Goal: Navigation & Orientation: Find specific page/section

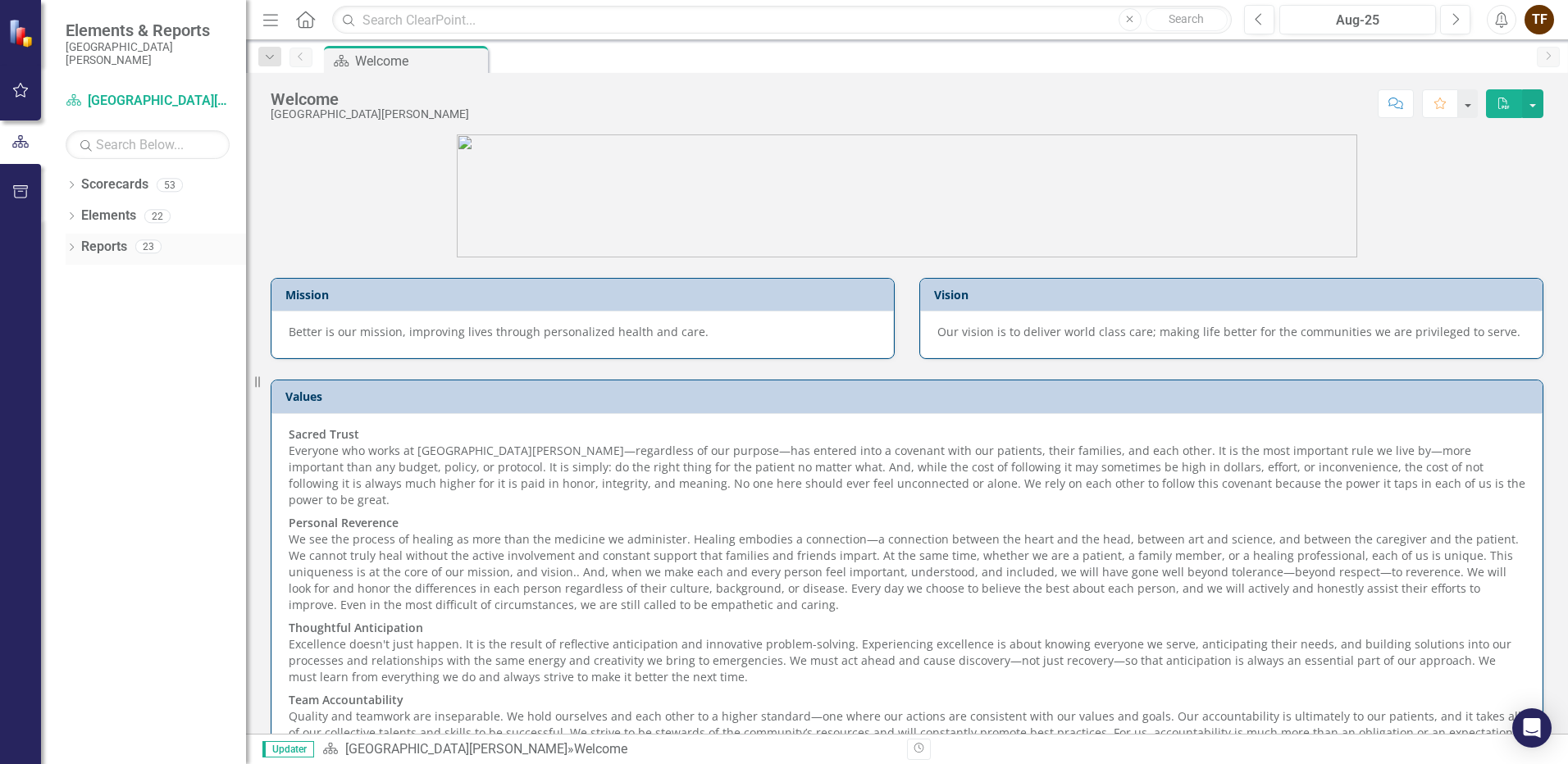
click at [75, 249] on icon "Dropdown" at bounding box center [71, 249] width 12 height 9
click at [78, 245] on div "Dropdown Reports 23" at bounding box center [155, 249] width 180 height 31
click at [76, 185] on icon "Dropdown" at bounding box center [71, 186] width 12 height 9
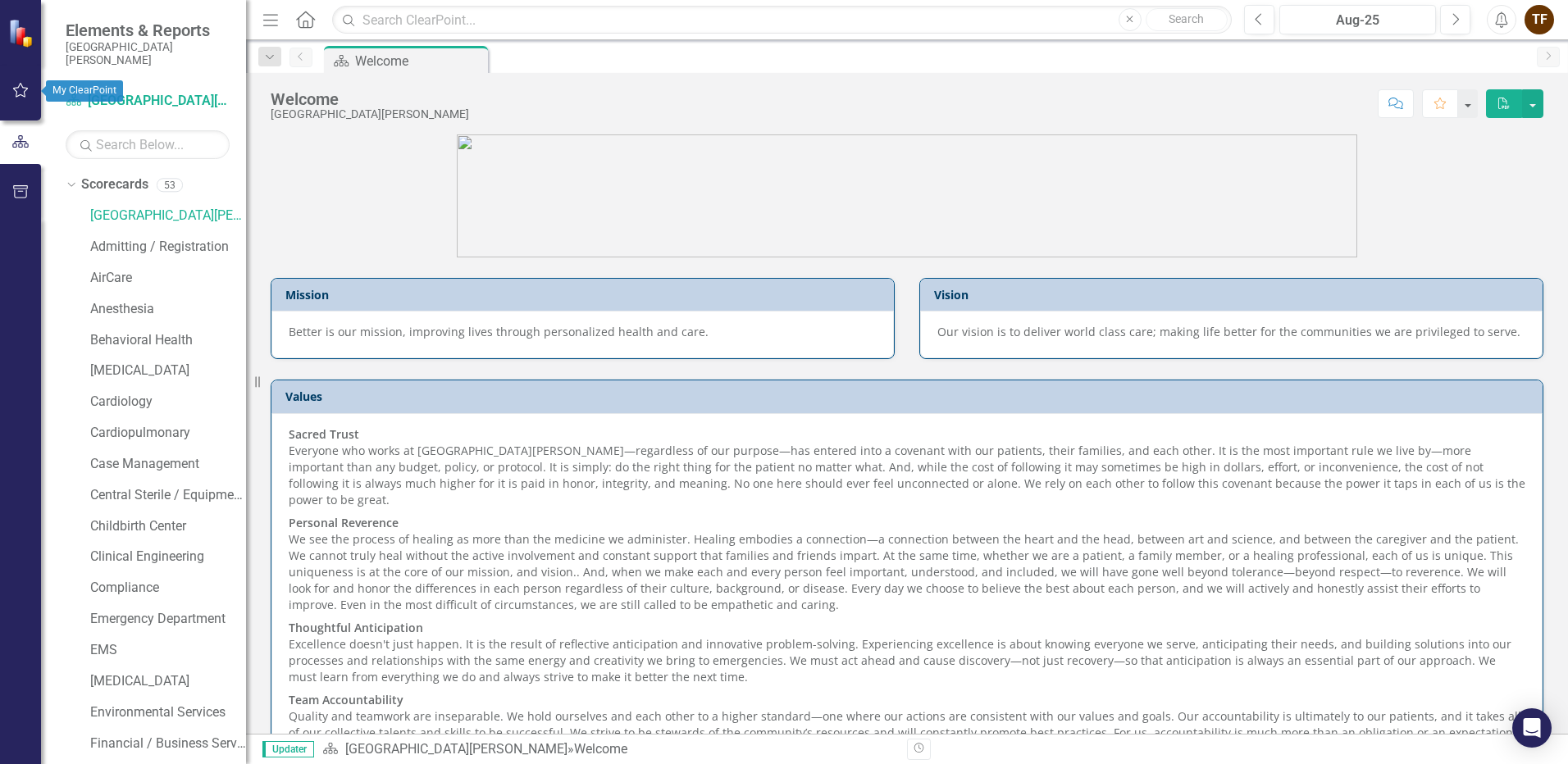
click at [19, 81] on button "button" at bounding box center [21, 92] width 37 height 35
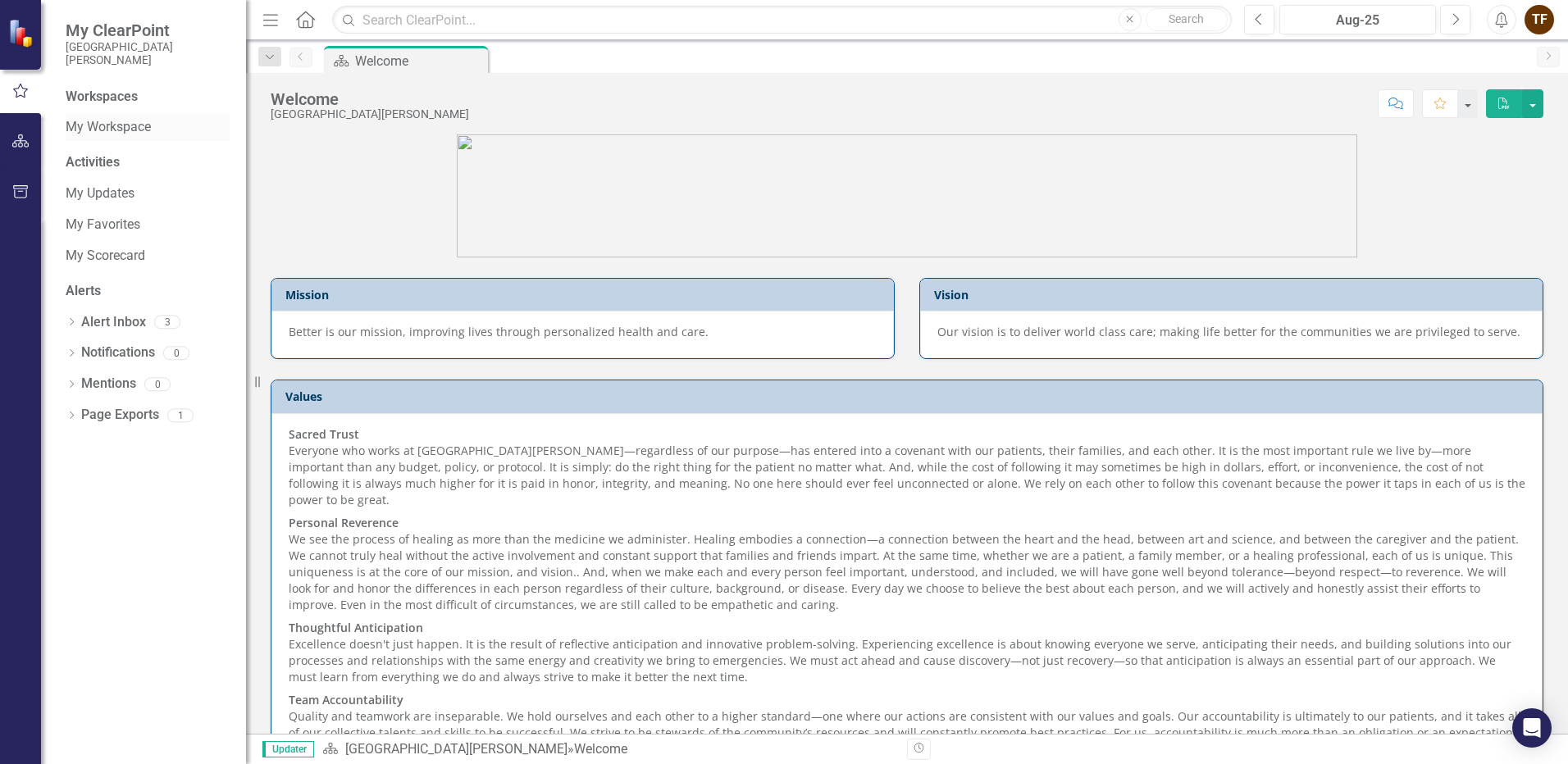
click at [93, 117] on div "My Workspace" at bounding box center [147, 127] width 164 height 27
click at [113, 127] on link "My Workspace" at bounding box center [147, 128] width 164 height 19
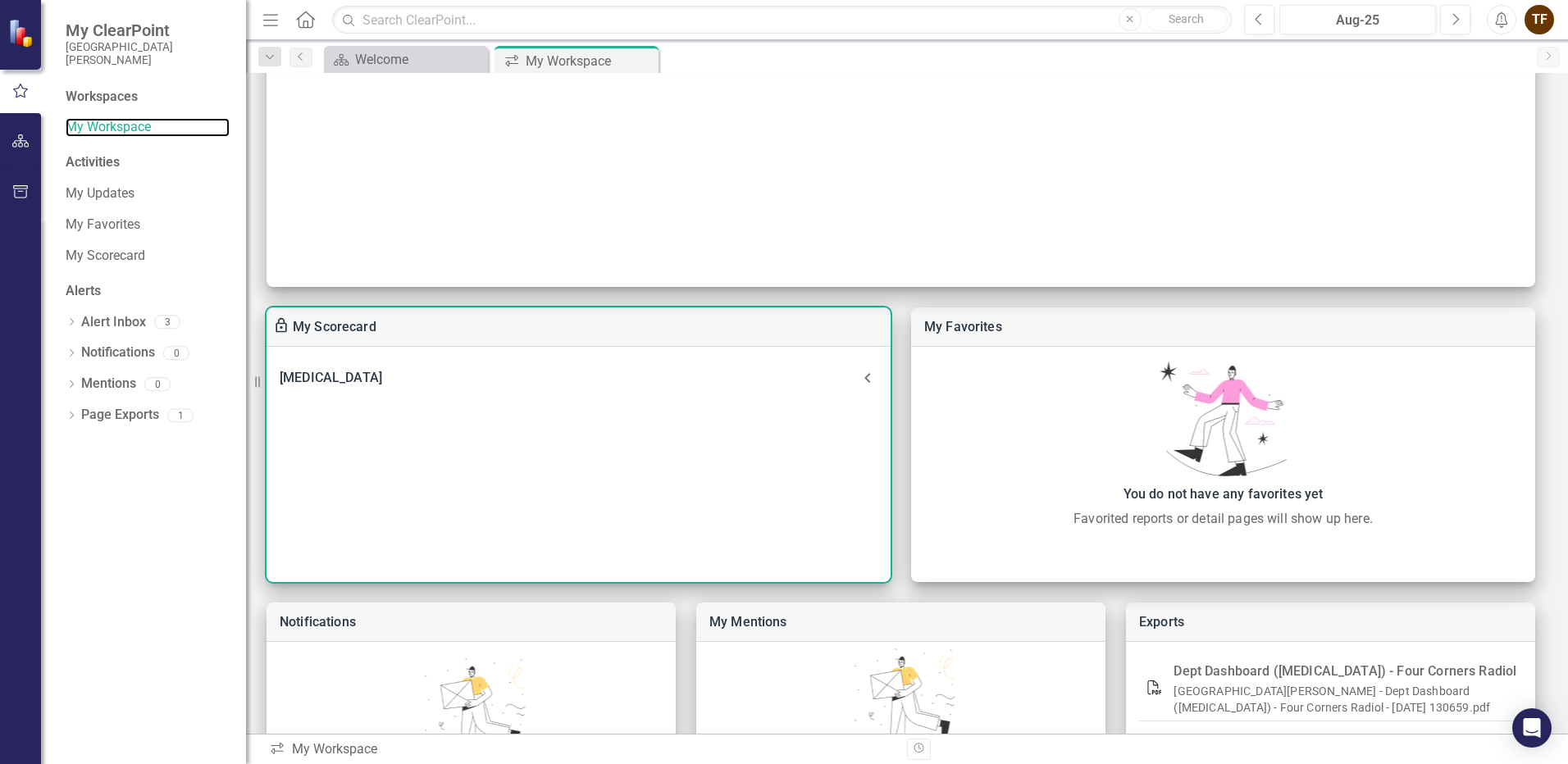
scroll to position [124, 0]
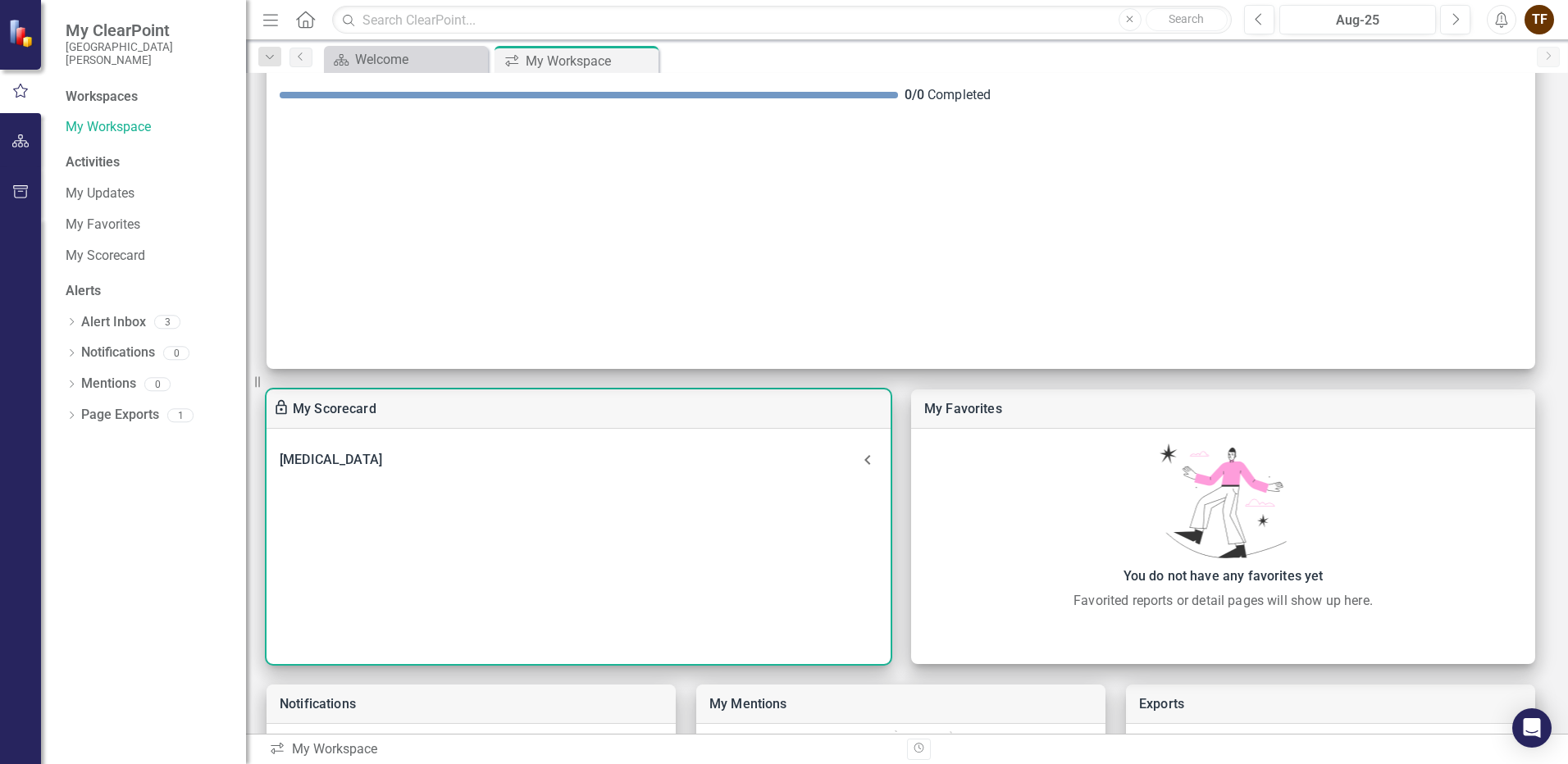
click at [870, 459] on icon at bounding box center [867, 460] width 19 height 19
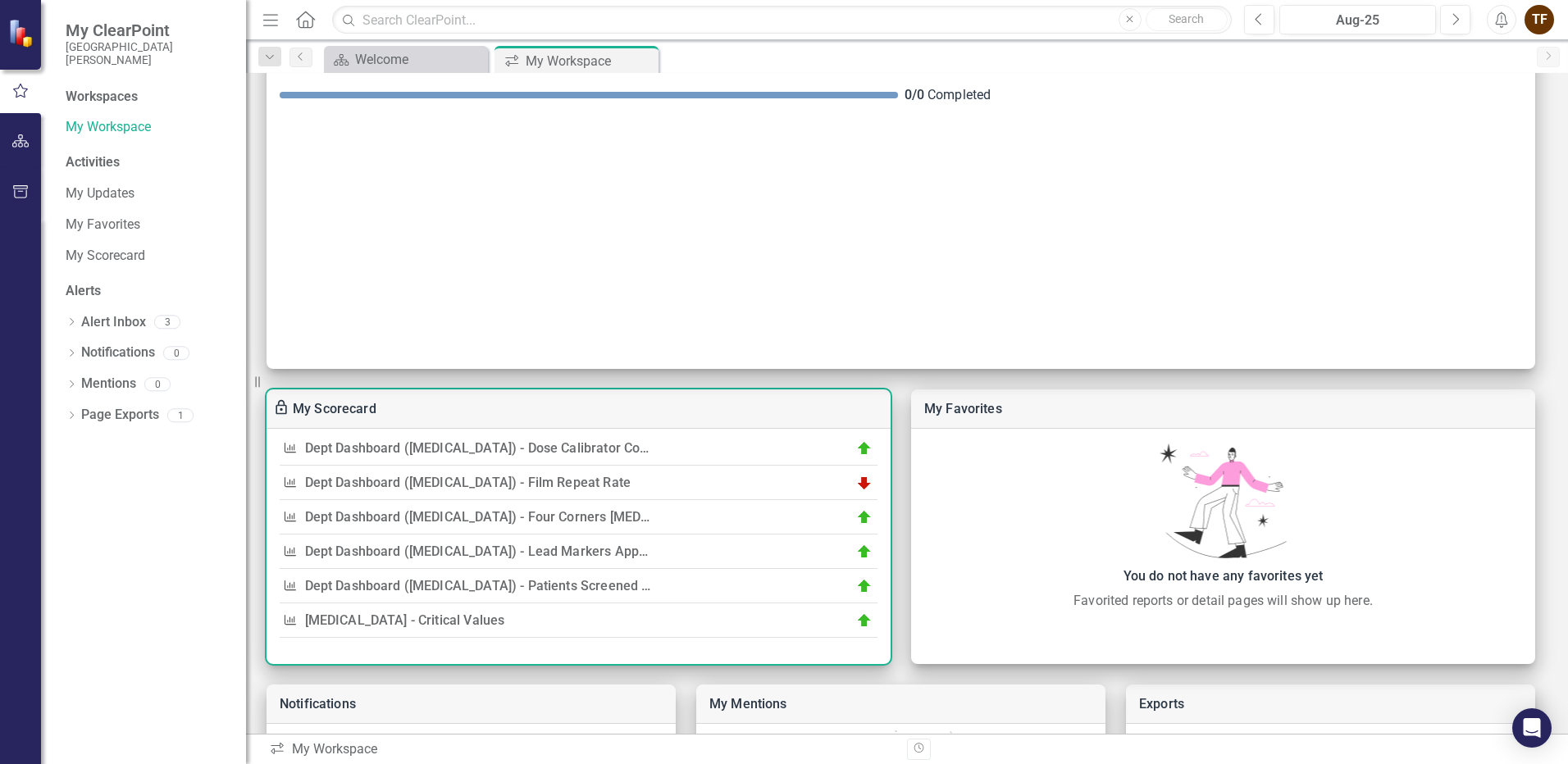
scroll to position [288, 0]
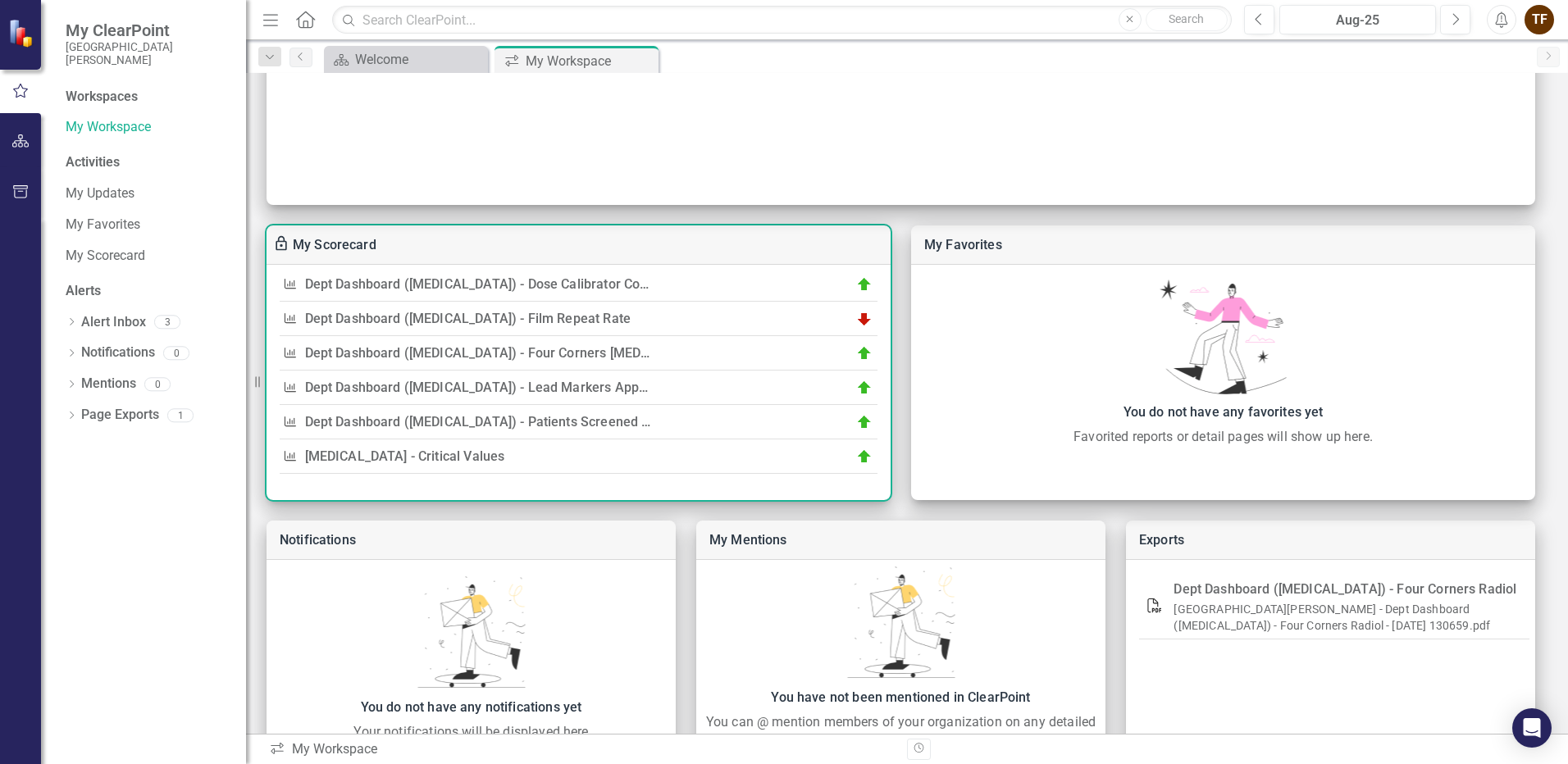
click at [411, 389] on link "Dept Dashboard ([MEDICAL_DATA]) - Lead Markers Appear on Images" at bounding box center [515, 387] width 420 height 15
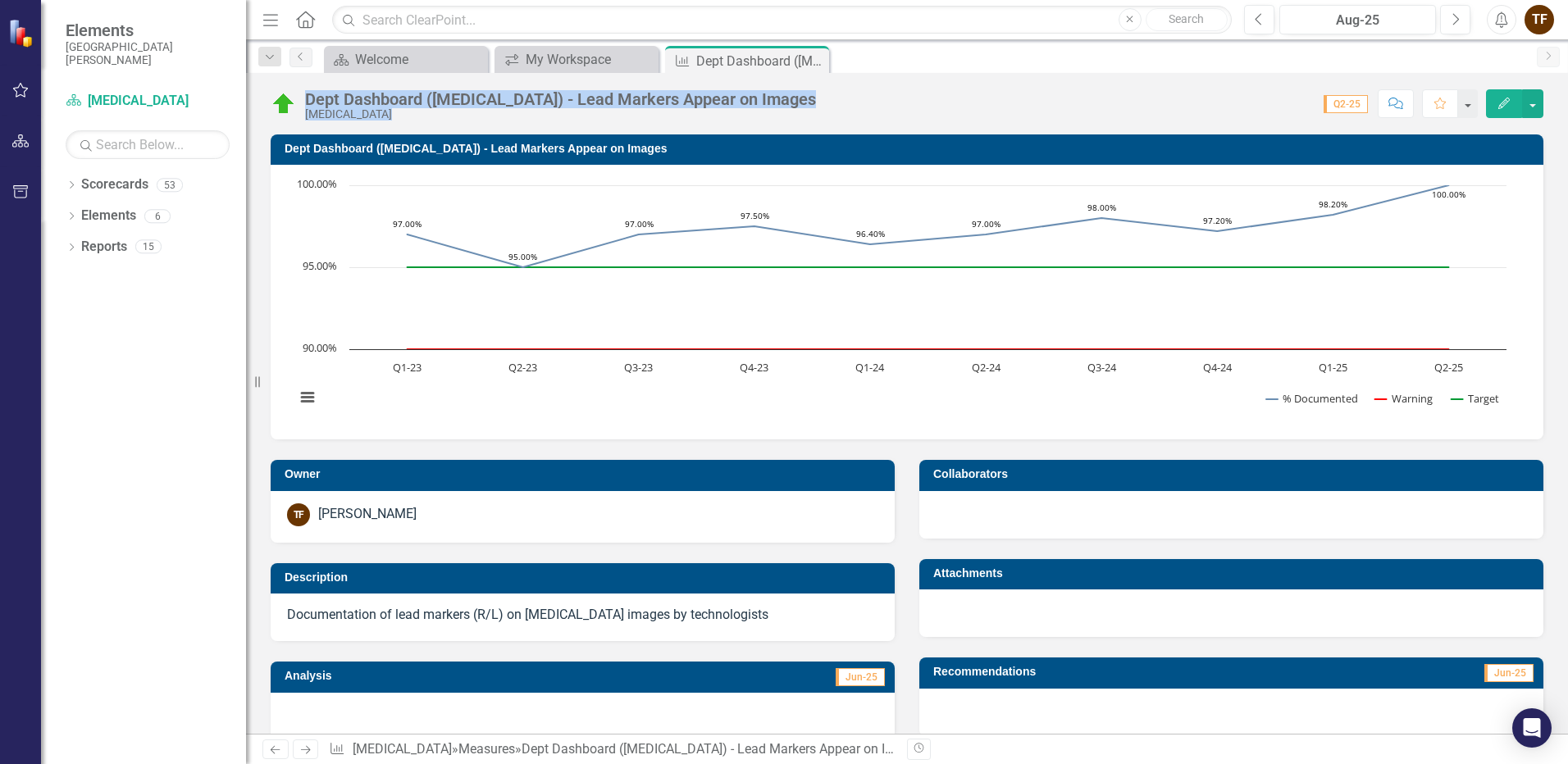
drag, startPoint x: 781, startPoint y: 97, endPoint x: 308, endPoint y: 89, distance: 473.1
click at [308, 89] on div "Dept Dashboard ([MEDICAL_DATA]) - Lead Markers Appear on Images [MEDICAL_DATA] …" at bounding box center [906, 97] width 1321 height 49
copy div "Dept Dashboard ([MEDICAL_DATA]) - Lead Markers Appear on Images [MEDICAL_DATA] …"
